Goal: Information Seeking & Learning: Check status

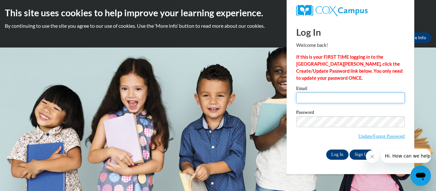
type input "jasmine.fairchild26@buckeyehillscc.net"
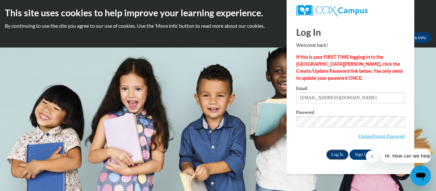
click at [342, 151] on input "Log In" at bounding box center [337, 155] width 22 height 10
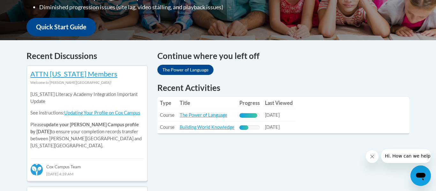
scroll to position [232, 0]
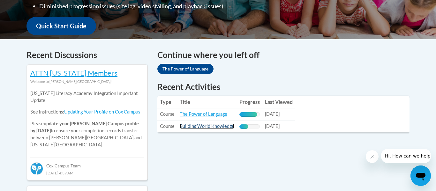
click at [215, 127] on link "Building World Knowledge" at bounding box center [207, 125] width 55 height 5
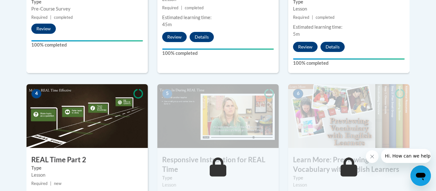
scroll to position [441, 0]
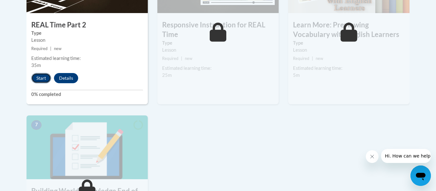
click at [37, 80] on button "Start" at bounding box center [41, 78] width 20 height 10
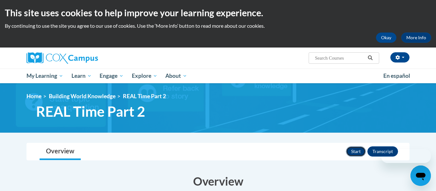
click at [353, 151] on button "Start" at bounding box center [356, 151] width 20 height 10
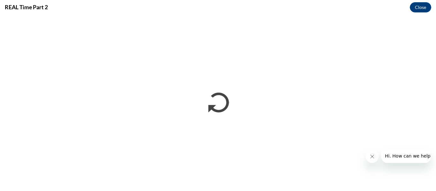
click at [367, 159] on button "Close message from company" at bounding box center [371, 156] width 13 height 13
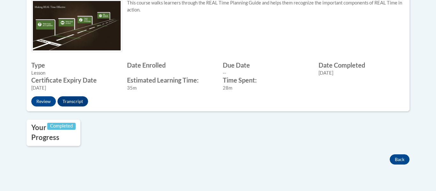
click at [266, 172] on div "REAL Time Part 2 This course walks learners through the REAL Time Planning Guid…" at bounding box center [218, 68] width 402 height 270
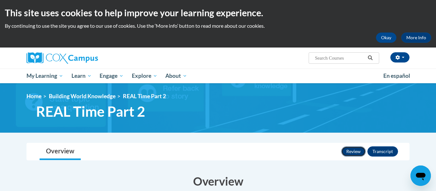
click at [356, 154] on button "Review" at bounding box center [353, 151] width 25 height 10
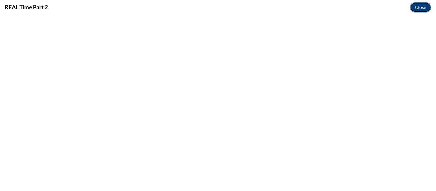
click at [424, 6] on button "Close" at bounding box center [420, 7] width 21 height 10
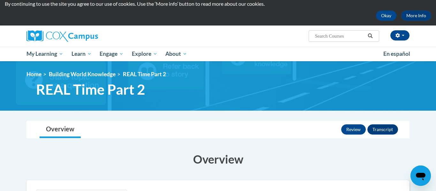
scroll to position [22, 0]
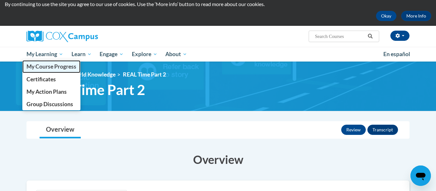
click at [51, 68] on span "My Course Progress" at bounding box center [51, 66] width 50 height 7
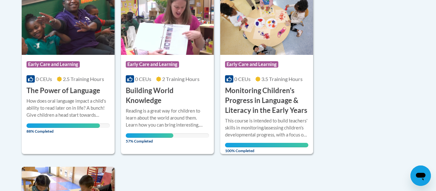
scroll to position [175, 0]
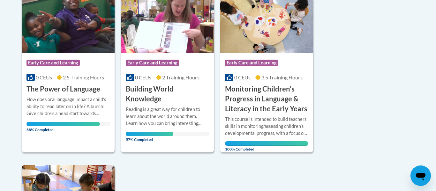
click at [95, 149] on div "Course Category: Early Care and Learning 0 CEUs 2.5 Training Hours COURSE The P…" at bounding box center [68, 70] width 93 height 164
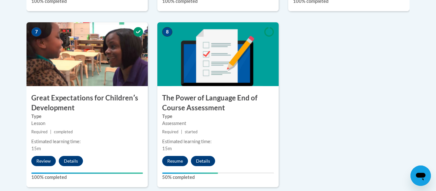
scroll to position [524, 0]
